Goal: Task Accomplishment & Management: Use online tool/utility

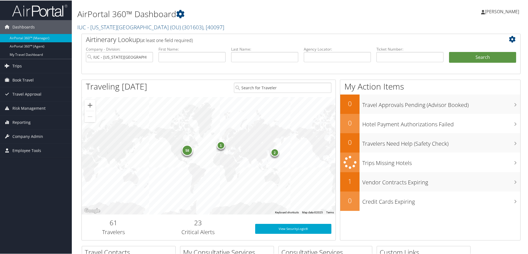
click at [15, 64] on span "Trips" at bounding box center [16, 66] width 9 height 14
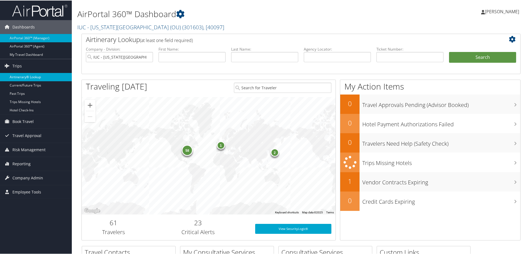
click at [17, 76] on link "Airtinerary® Lookup" at bounding box center [36, 76] width 72 height 8
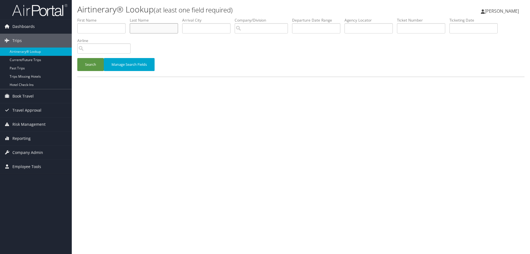
click at [141, 29] on input "text" at bounding box center [154, 28] width 48 height 10
type input "[PERSON_NAME]"
click at [257, 28] on input "search" at bounding box center [261, 28] width 53 height 10
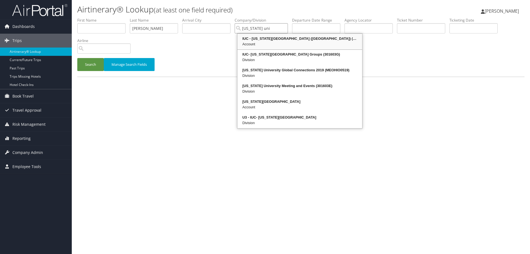
click at [255, 42] on div "Account" at bounding box center [299, 44] width 123 height 6
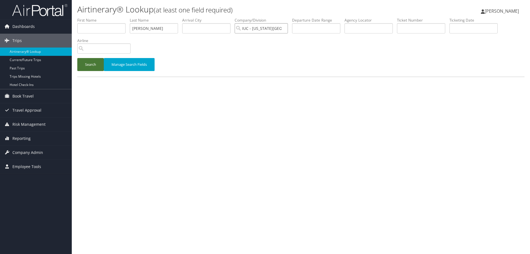
type input "IUC - [US_STATE][GEOGRAPHIC_DATA] (OU)"
click at [89, 65] on button "Search" at bounding box center [90, 64] width 27 height 13
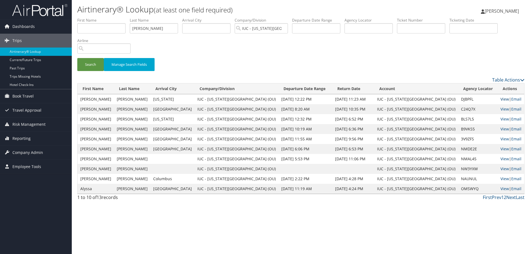
click at [501, 99] on link "View" at bounding box center [505, 98] width 9 height 5
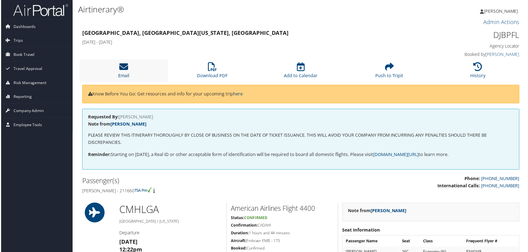
click at [123, 70] on icon at bounding box center [123, 66] width 9 height 9
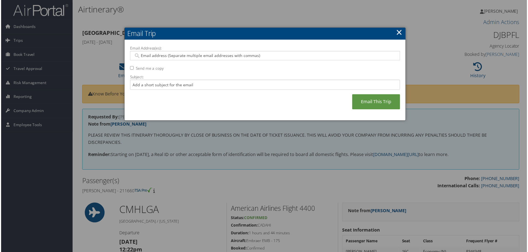
click at [151, 56] on input "Email Address(es):" at bounding box center [265, 56] width 264 height 6
type input "nicej@ohio.edu"
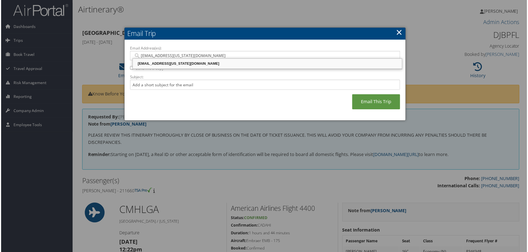
click at [165, 62] on div "NICEJ@OHIO.EDU" at bounding box center [267, 64] width 269 height 6
type input "NICEJ@OHIO.EDU"
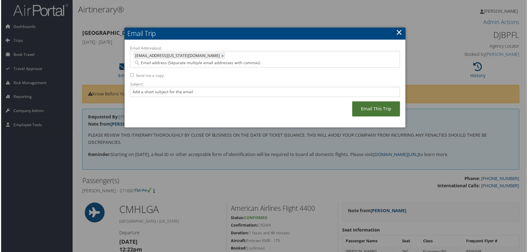
click at [361, 102] on link "Email This Trip" at bounding box center [377, 109] width 48 height 15
